Goal: Task Accomplishment & Management: Use online tool/utility

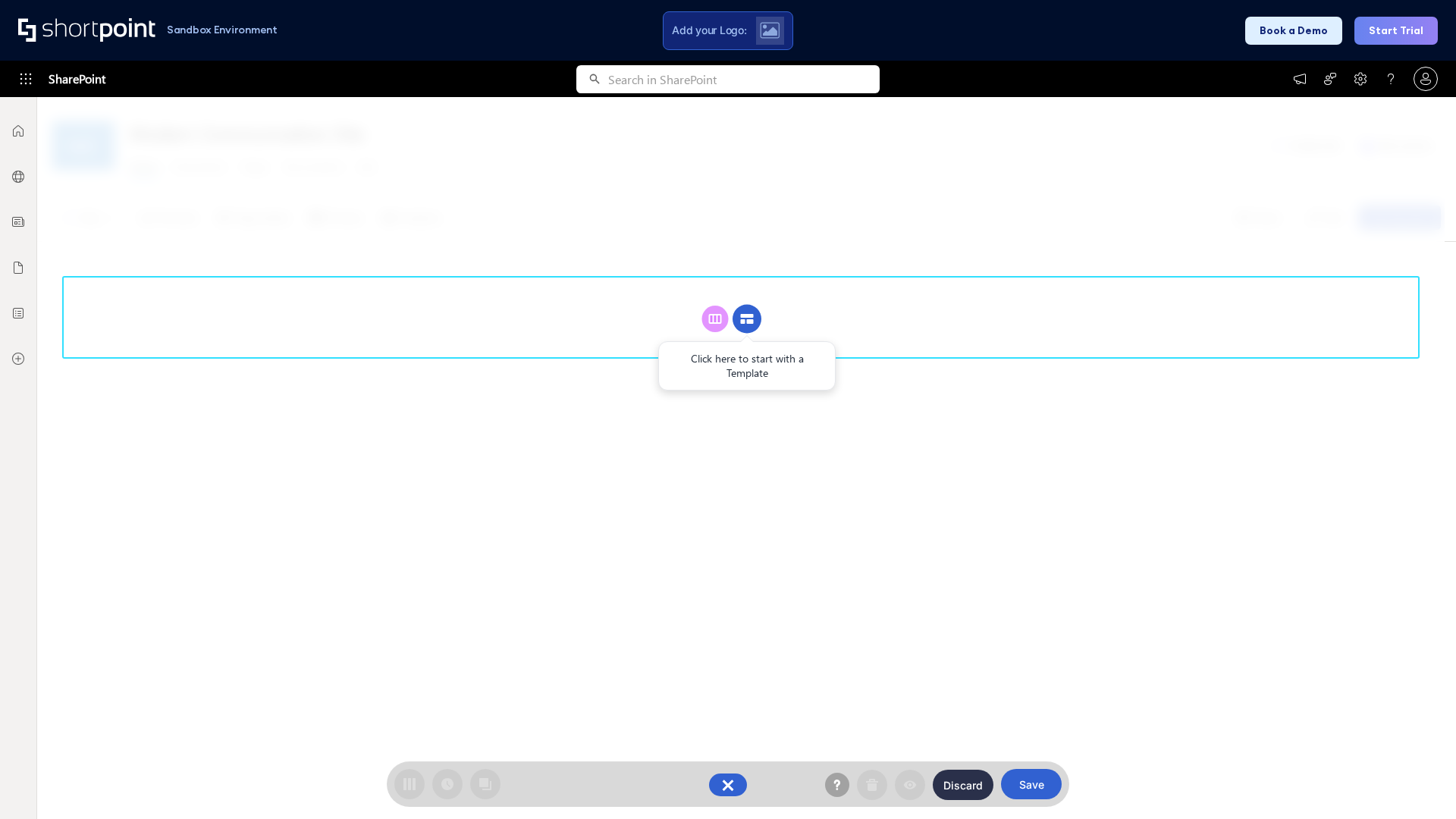
click at [746, 305] on circle at bounding box center [746, 319] width 29 height 29
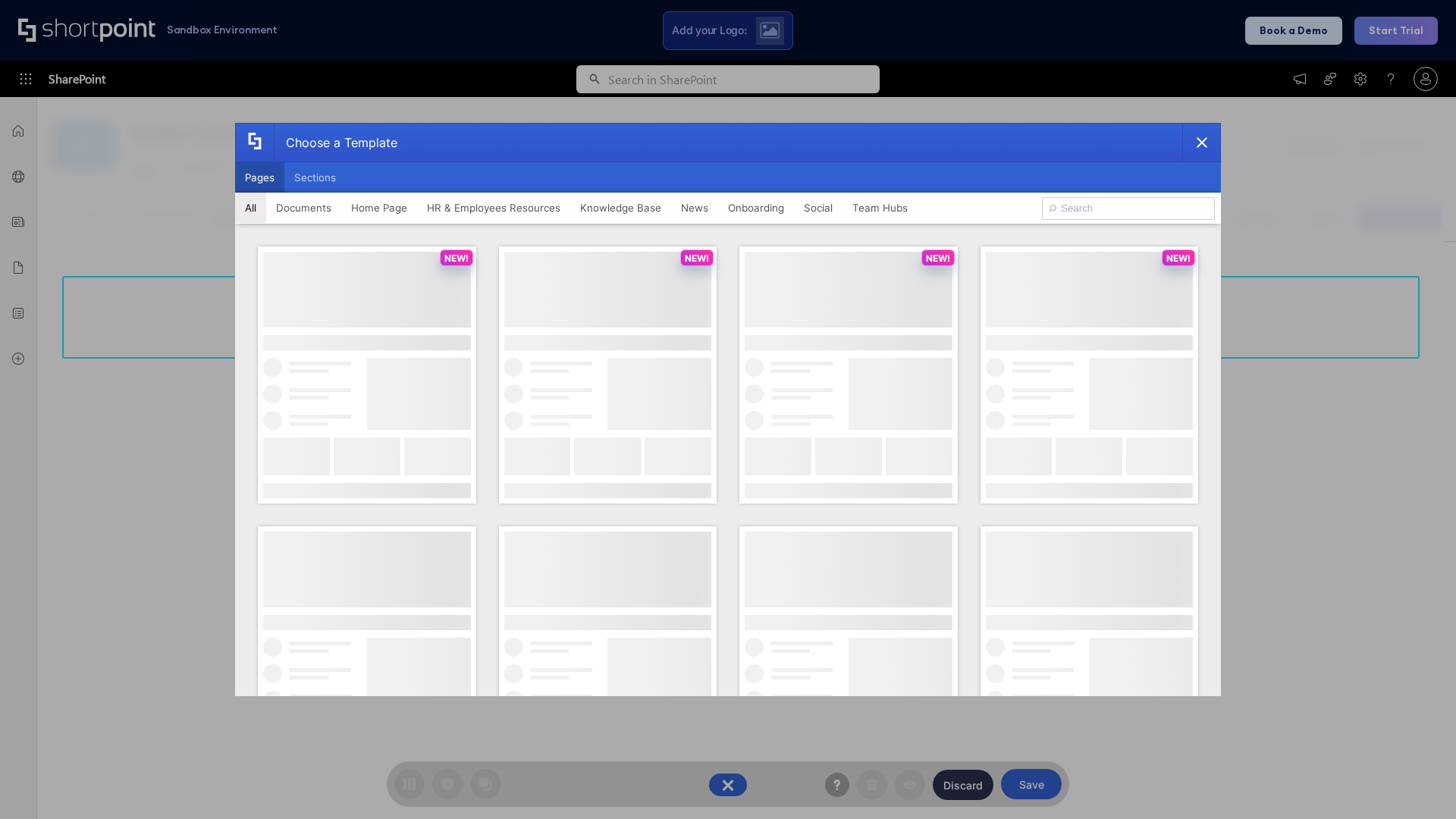
scroll to position [208, 0]
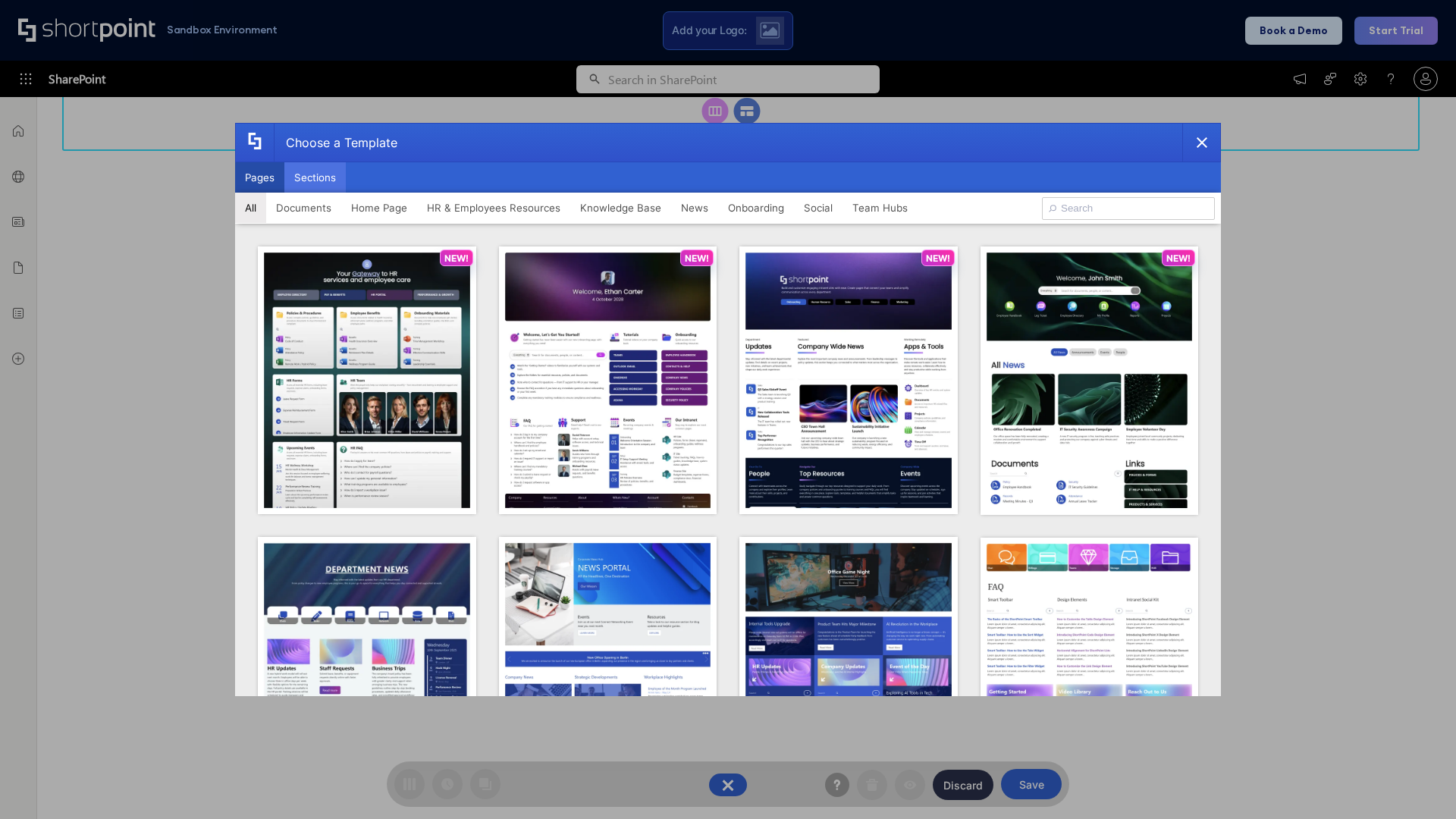
click at [314, 178] on button "Sections" at bounding box center [314, 178] width 62 height 30
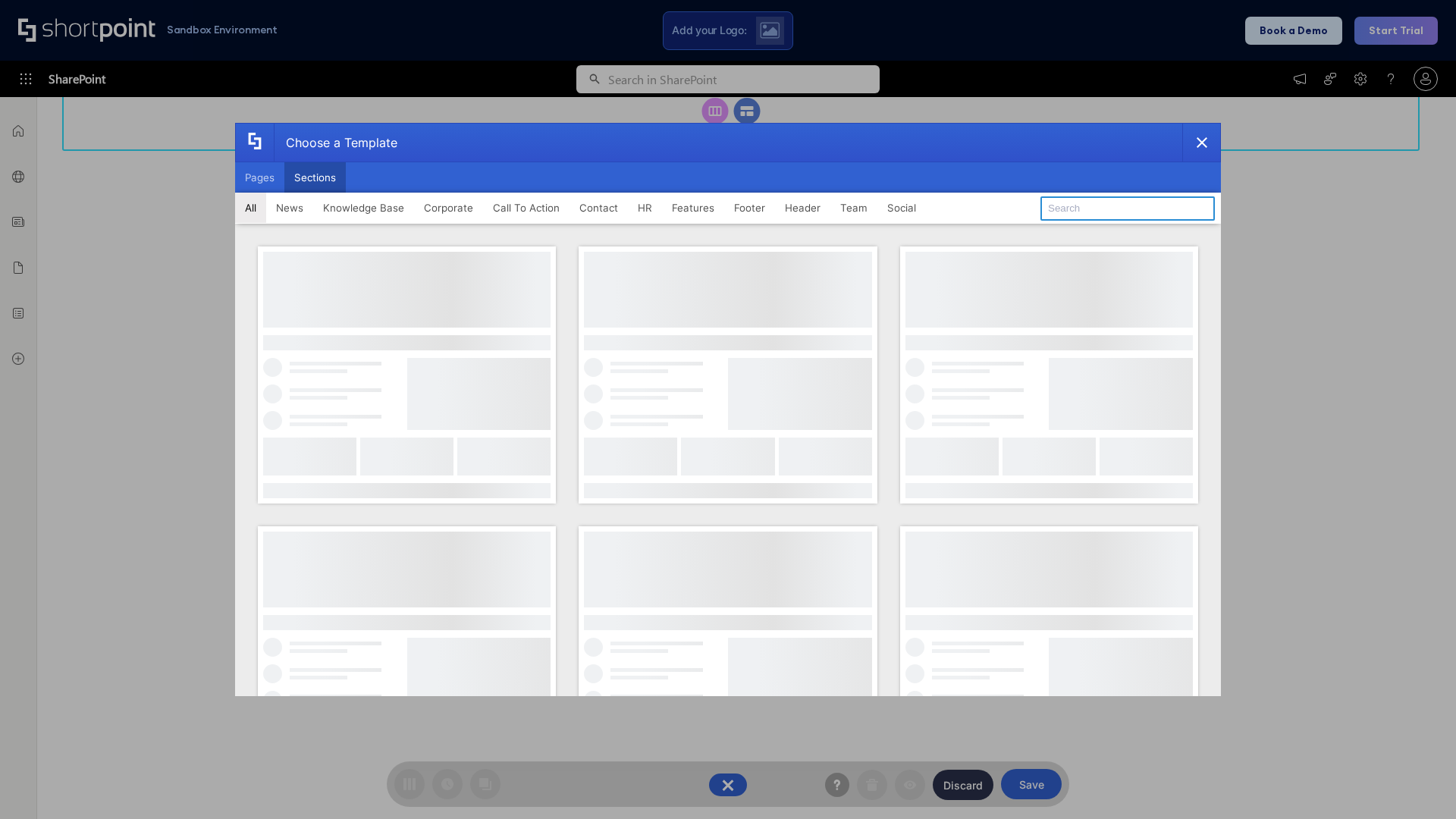
type input "Footer 4"
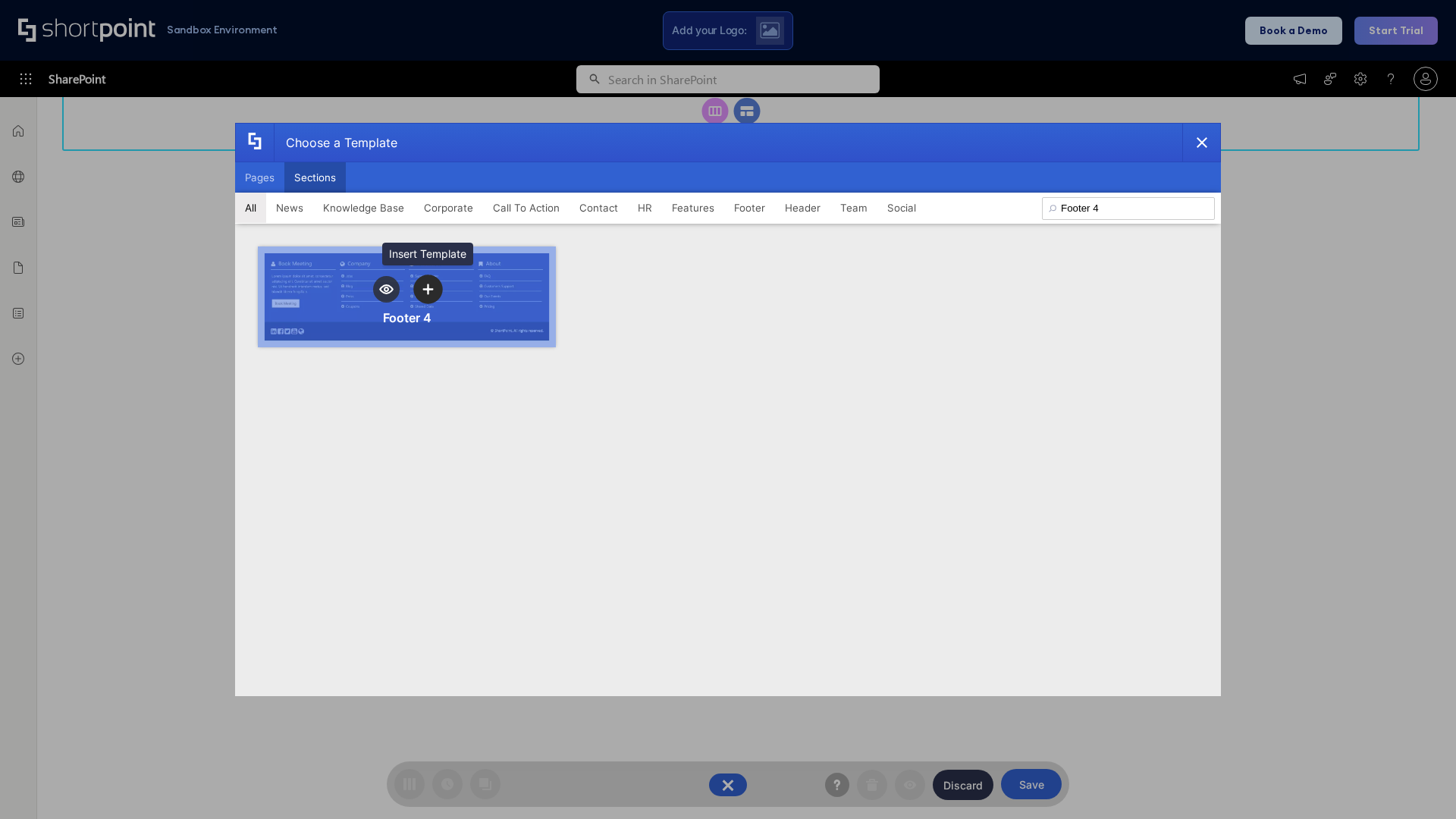
click at [428, 289] on icon "template selector" at bounding box center [428, 289] width 11 height 11
